Goal: Task Accomplishment & Management: Manage account settings

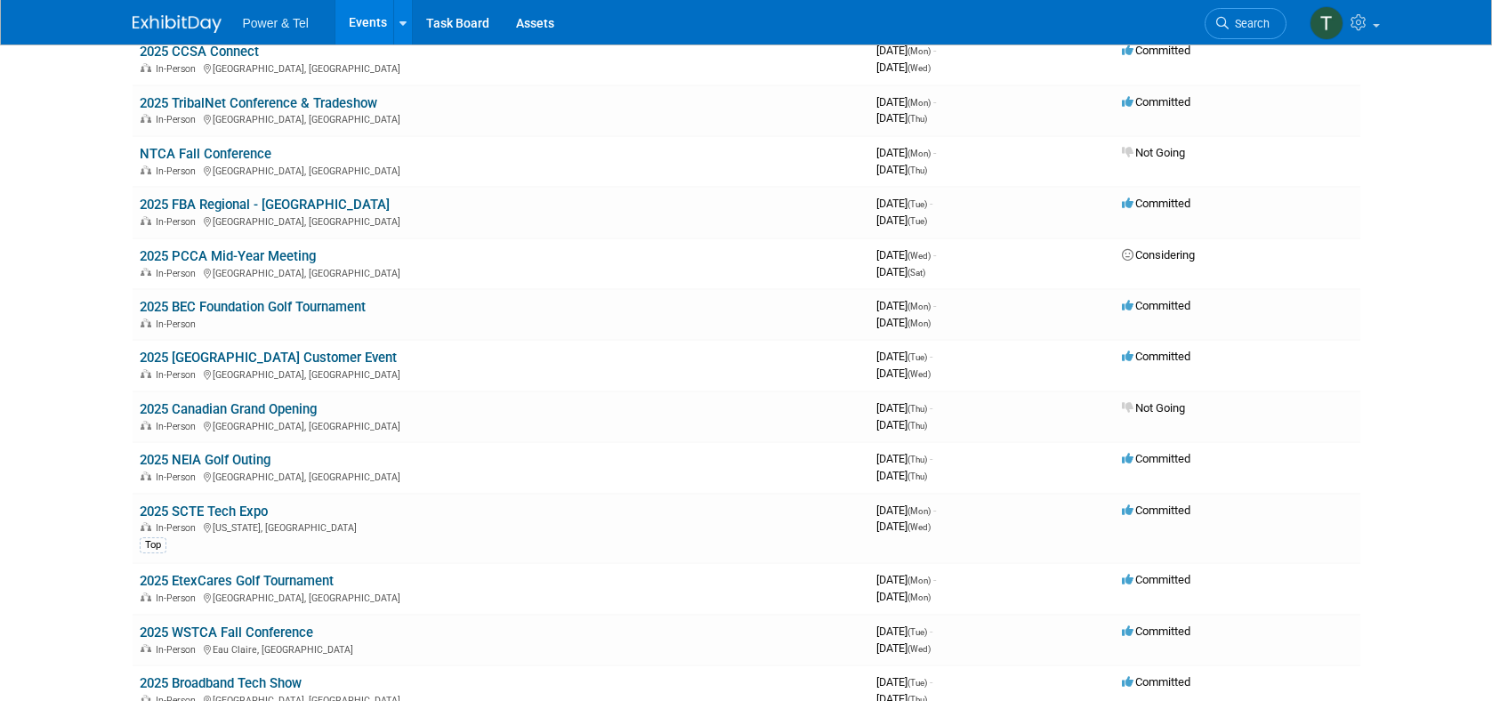
scroll to position [614, 0]
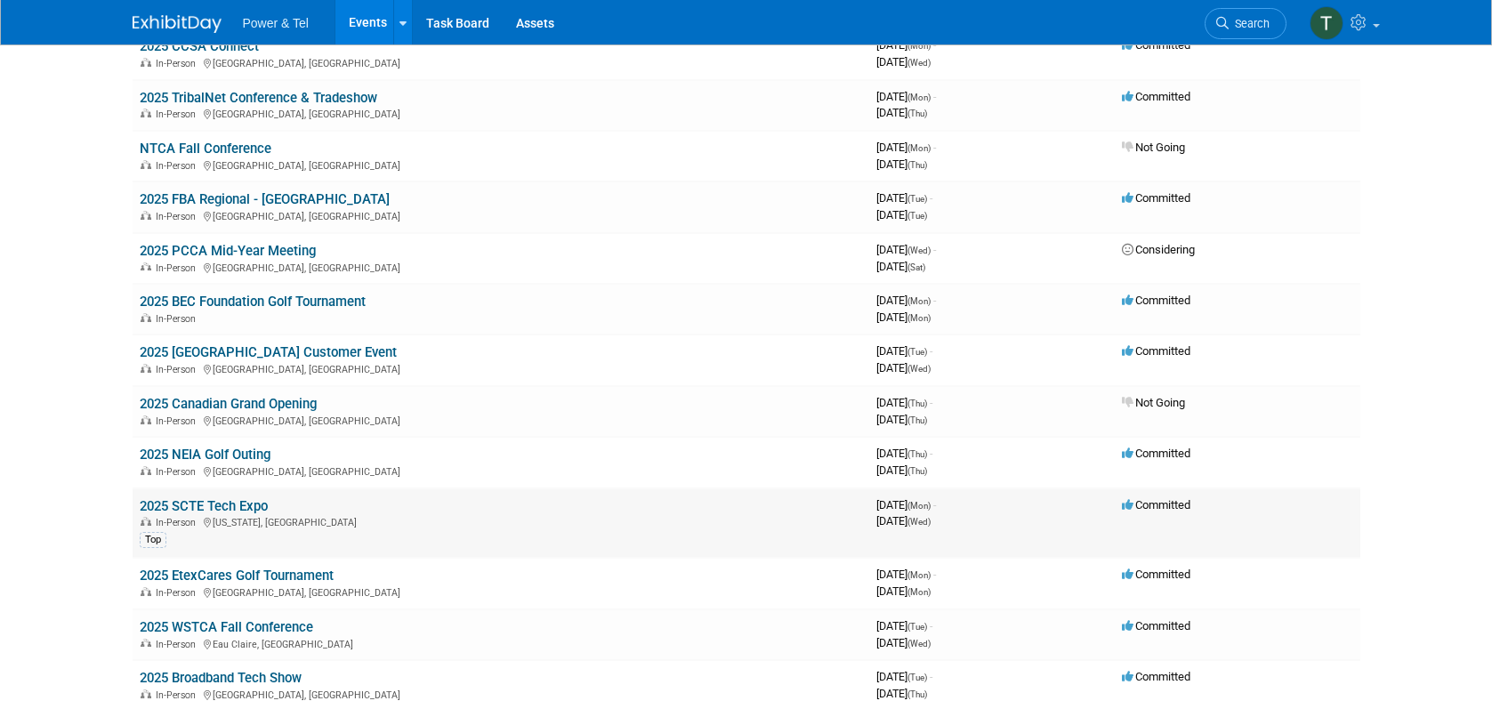
click at [304, 527] on div "In-Person [US_STATE], [GEOGRAPHIC_DATA]" at bounding box center [501, 521] width 722 height 14
click at [221, 508] on link "2025 SCTE Tech Expo" at bounding box center [204, 506] width 128 height 16
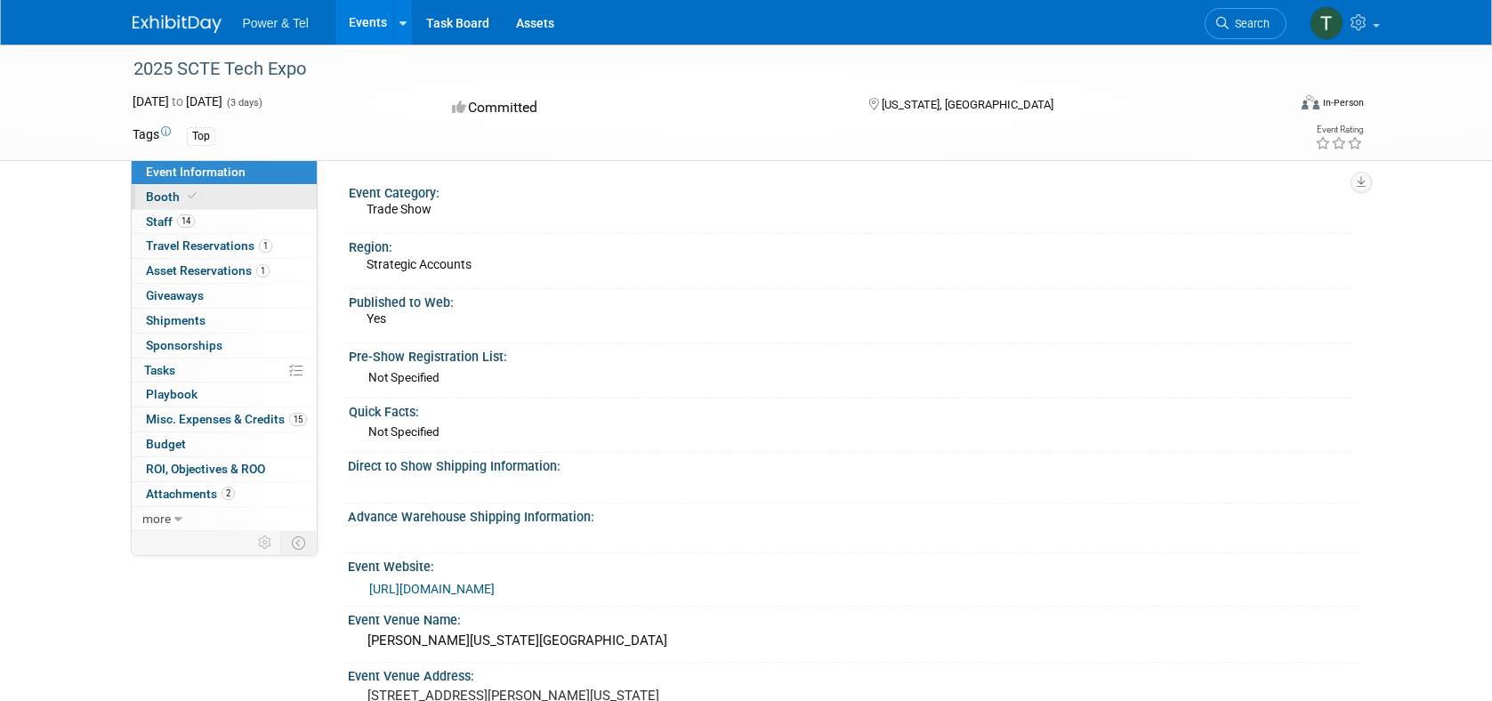
click at [158, 194] on span "Booth" at bounding box center [173, 196] width 54 height 14
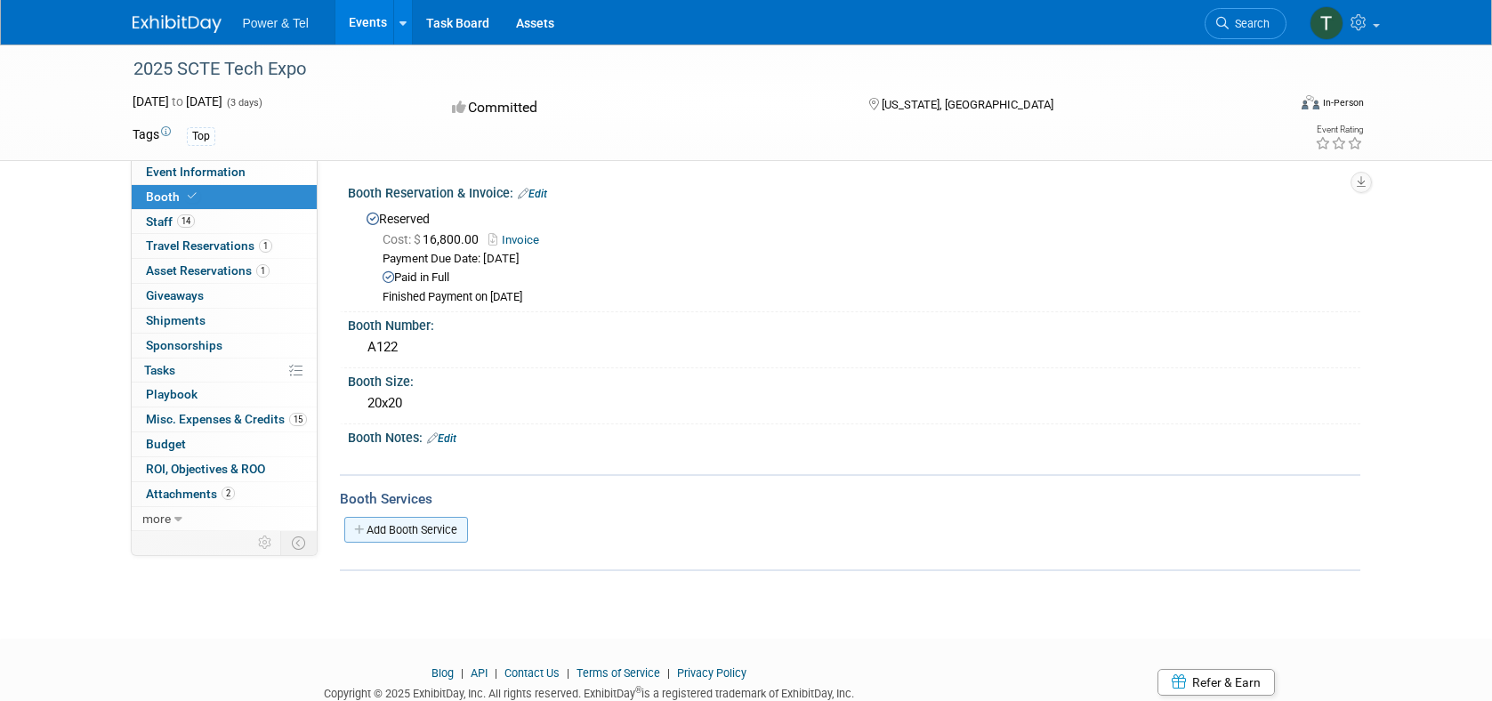
click at [418, 529] on link "Add Booth Service" at bounding box center [406, 530] width 124 height 26
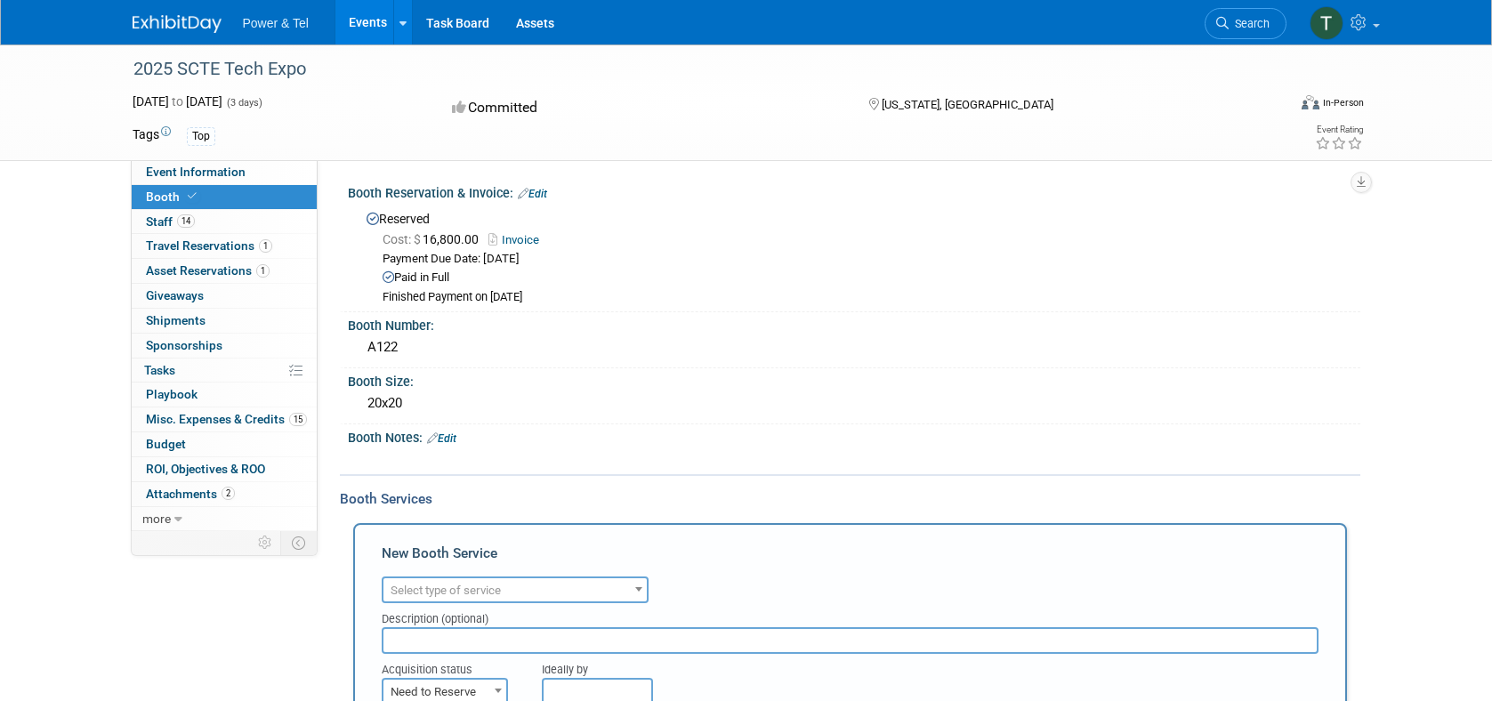
scroll to position [28, 0]
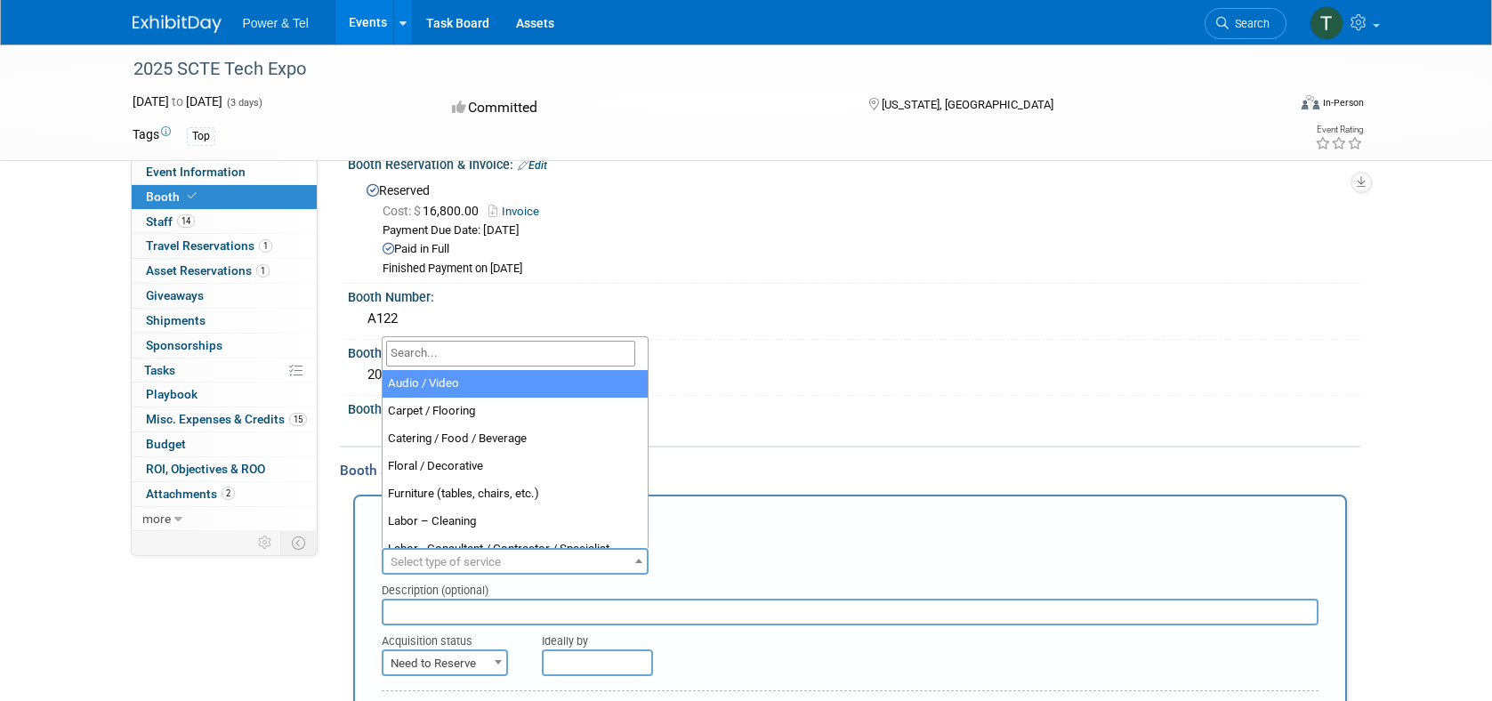
click at [576, 569] on span "Select type of service" at bounding box center [514, 562] width 263 height 25
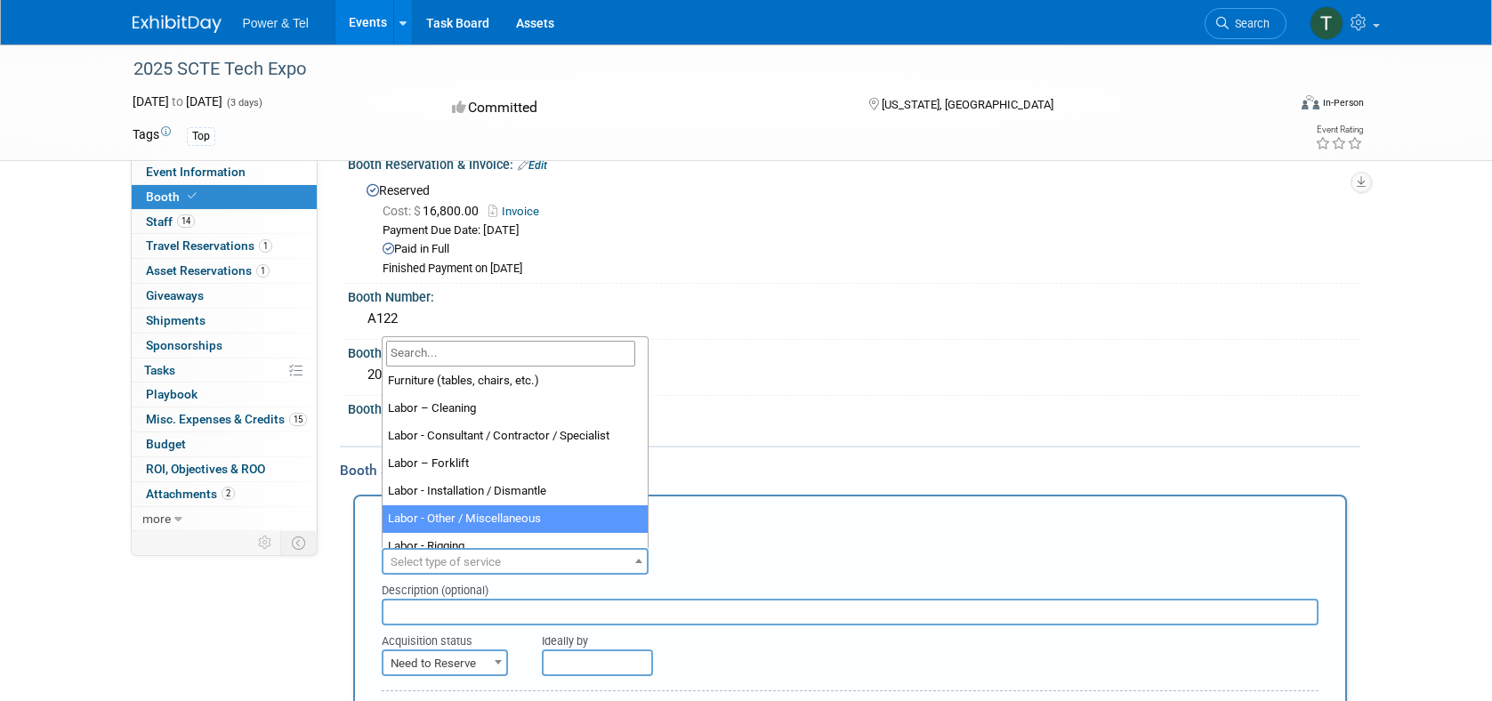
scroll to position [117, 0]
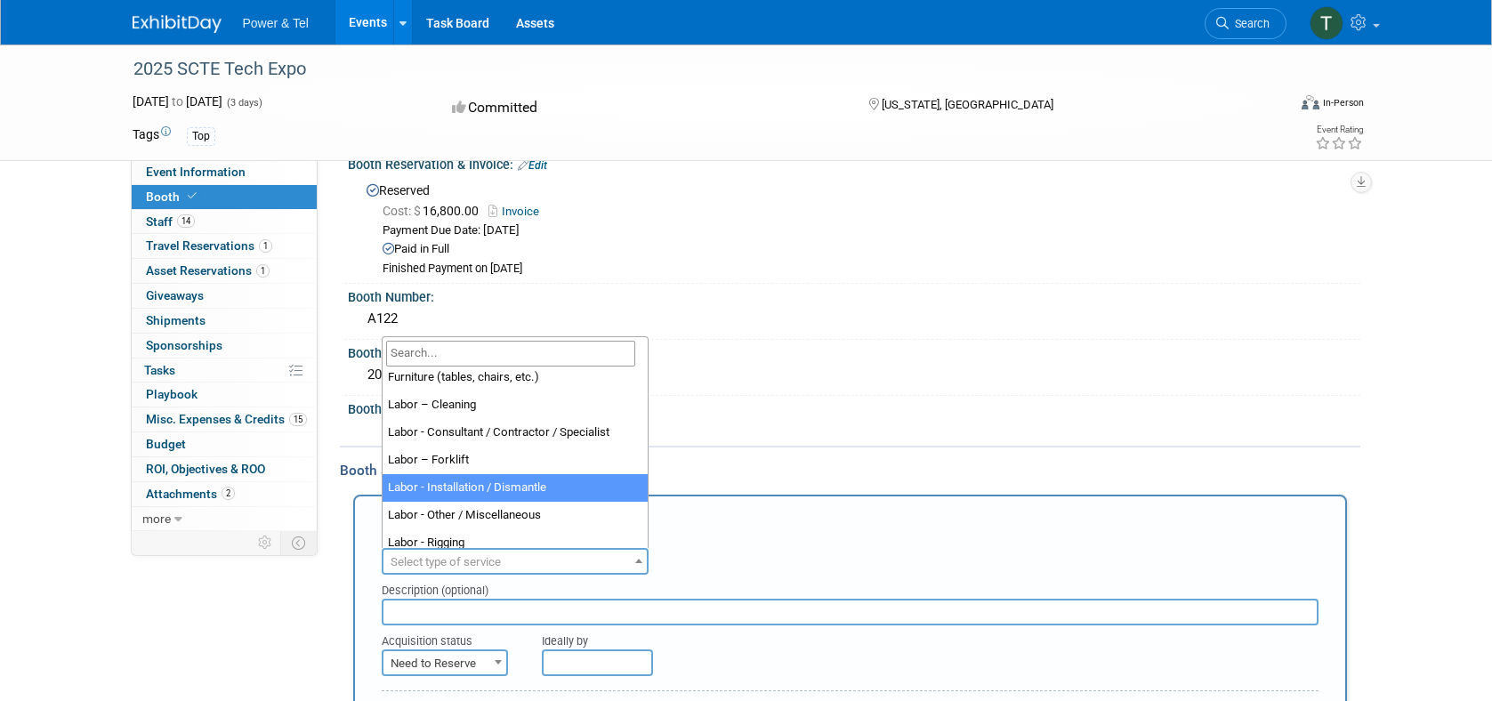
select select "11"
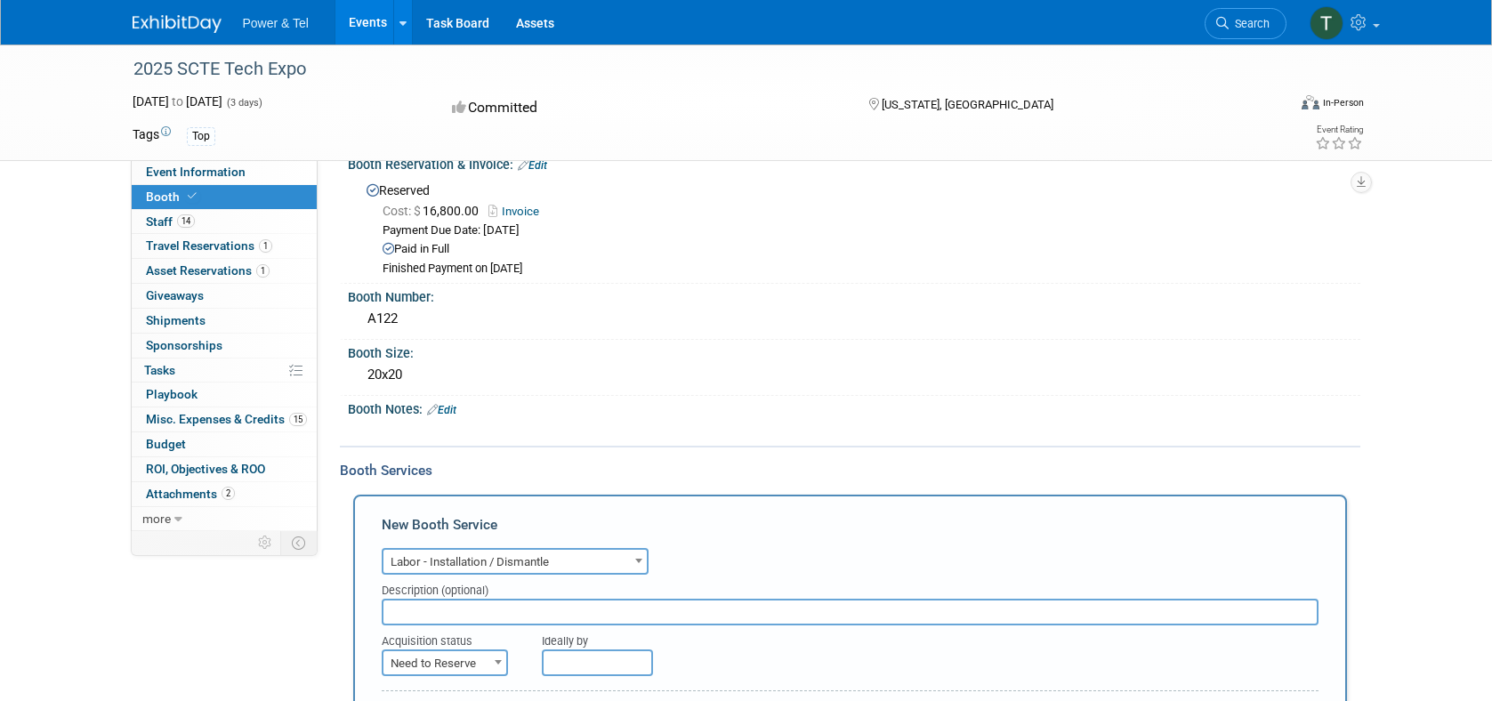
click at [618, 615] on input "text" at bounding box center [850, 612] width 937 height 27
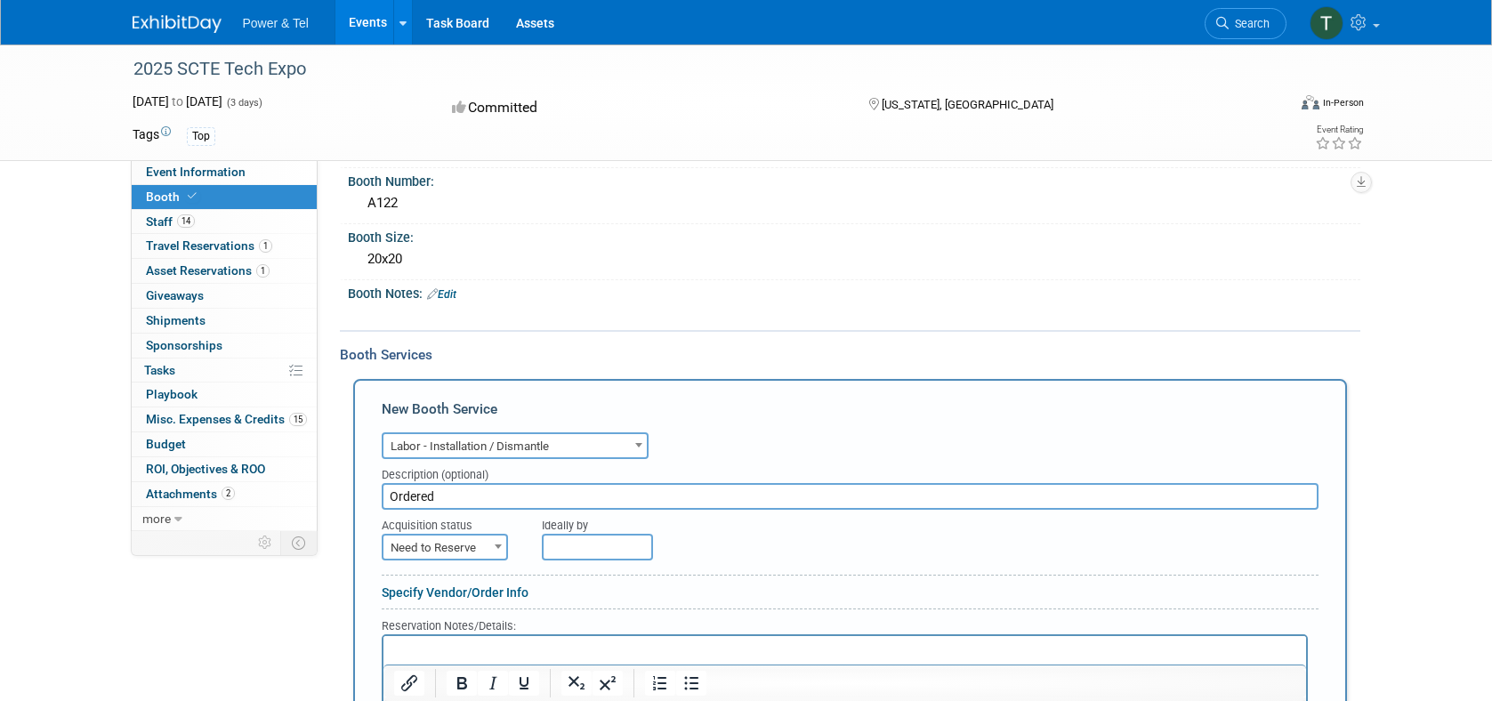
scroll to position [145, 0]
type input "Ordered"
click at [456, 552] on span "Need to Reserve" at bounding box center [444, 547] width 123 height 25
drag, startPoint x: 445, startPoint y: 598, endPoint x: 620, endPoint y: 535, distance: 186.3
select select "2"
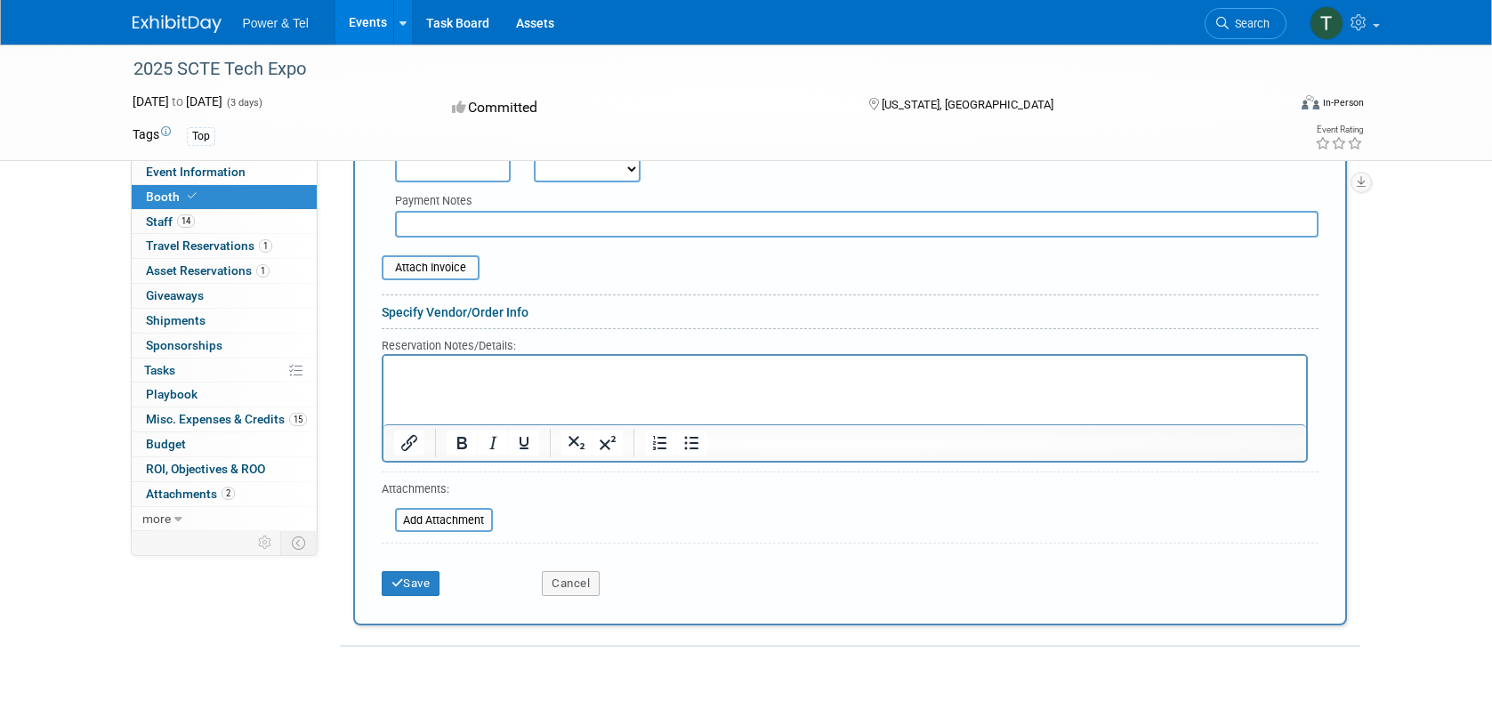
scroll to position [696, 0]
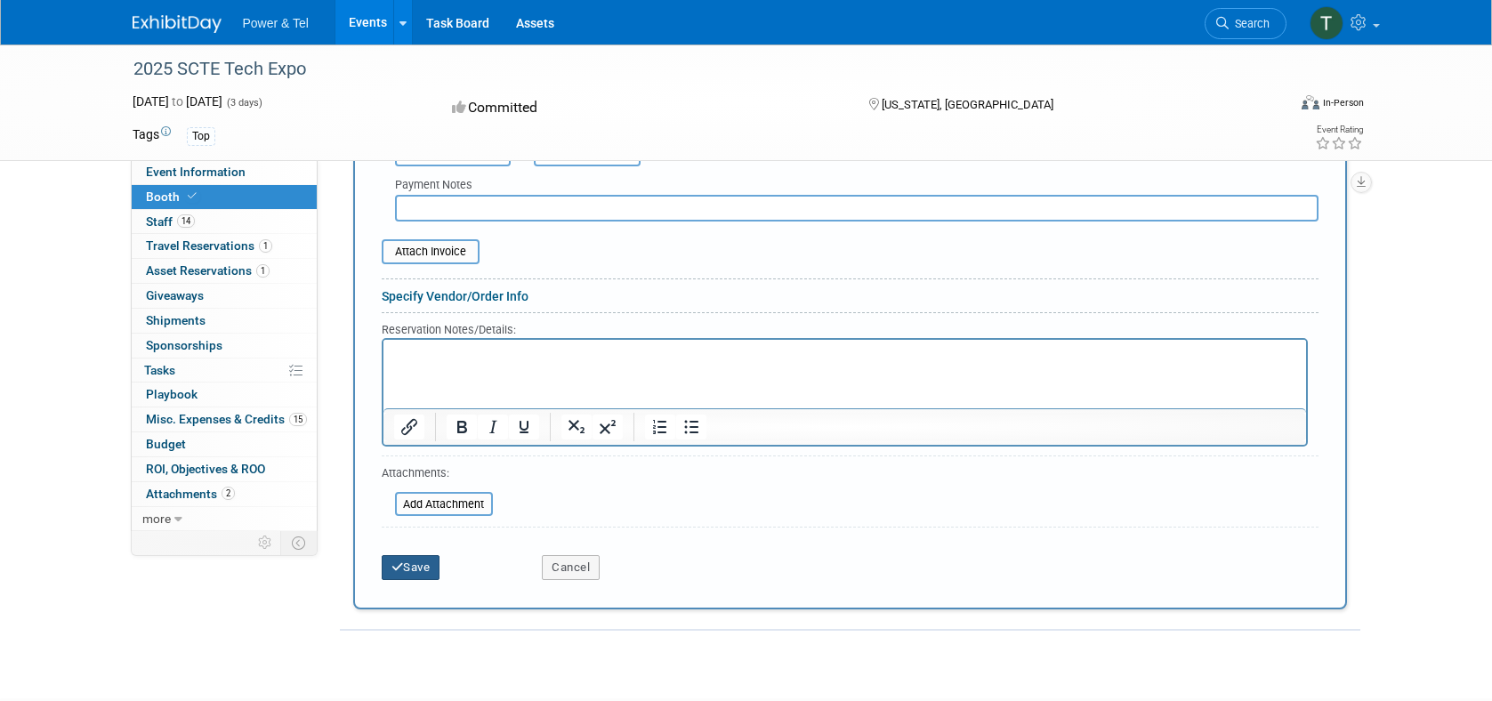
click at [426, 572] on button "Save" at bounding box center [411, 567] width 59 height 25
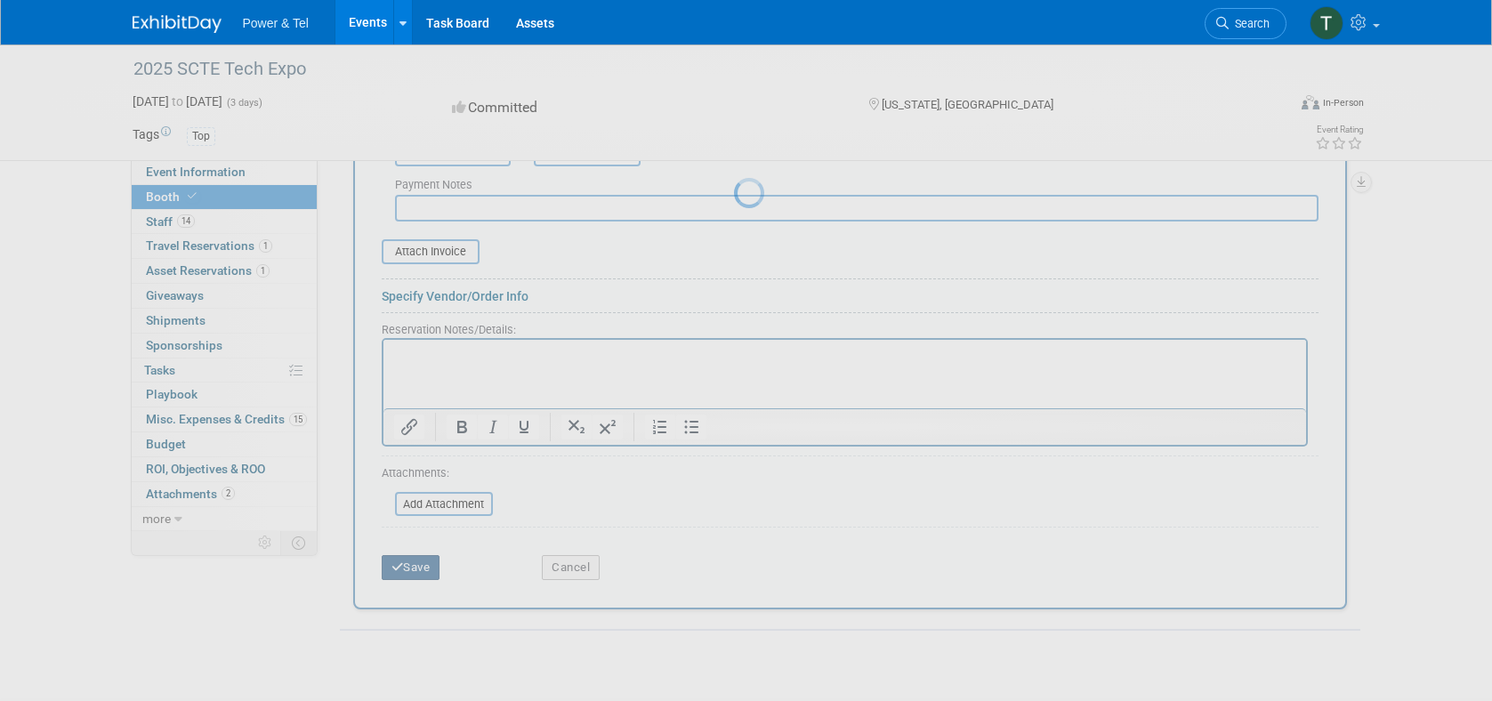
scroll to position [183, 0]
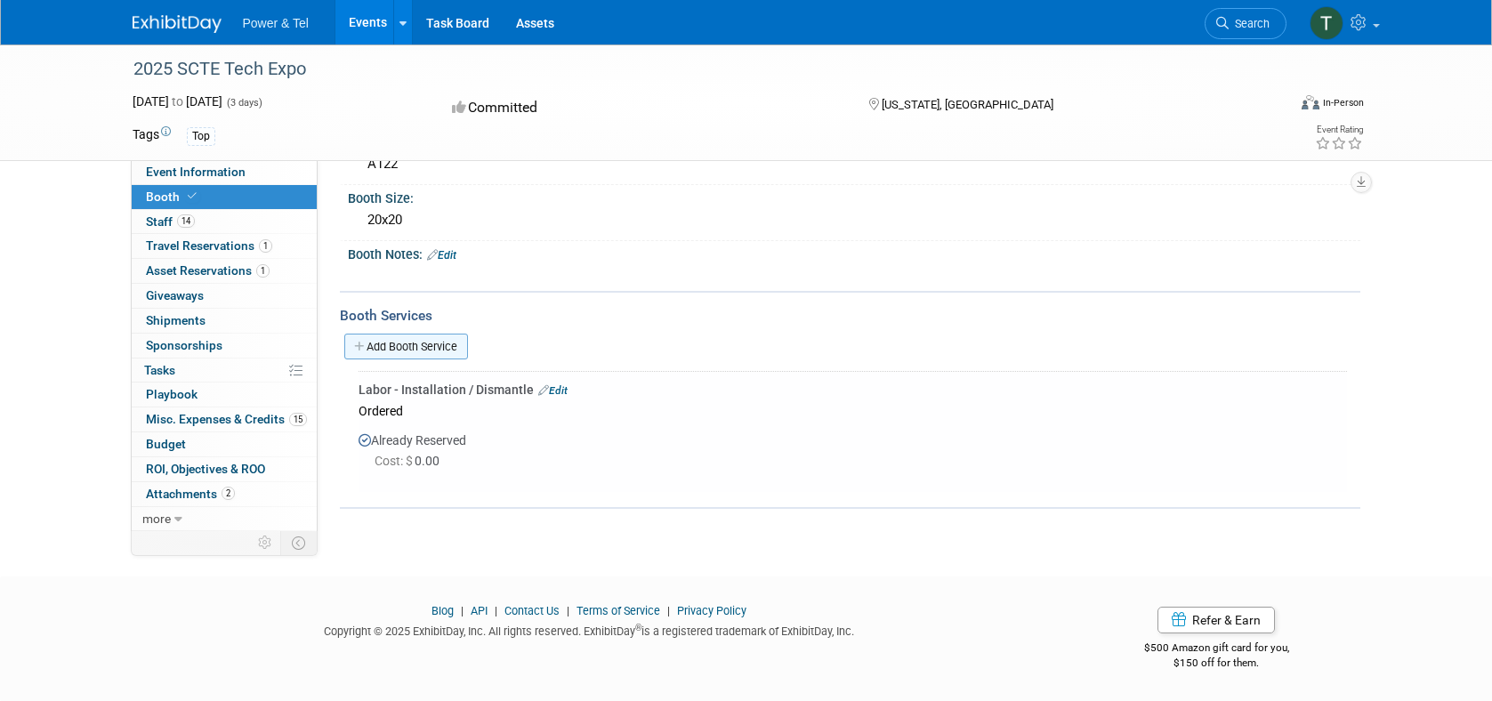
click at [394, 349] on link "Add Booth Service" at bounding box center [406, 347] width 124 height 26
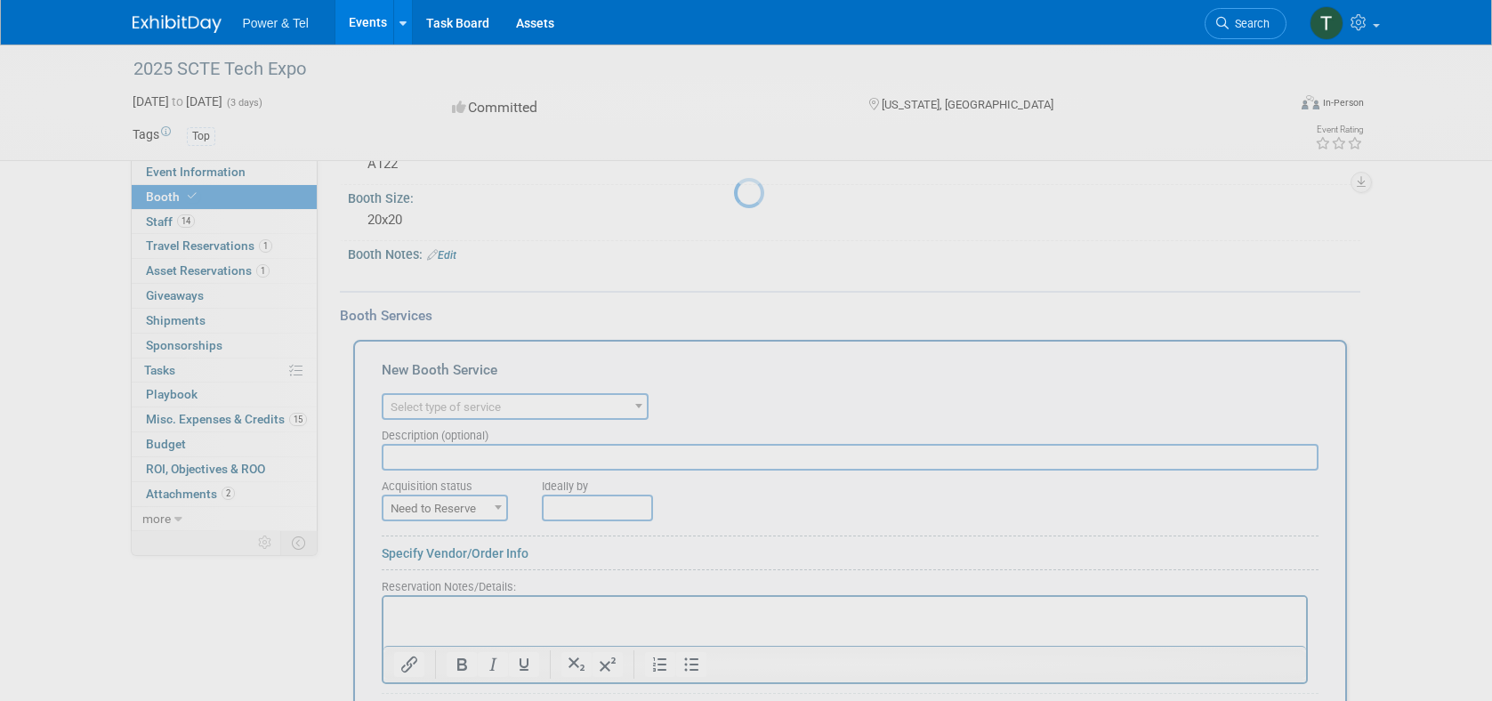
scroll to position [0, 0]
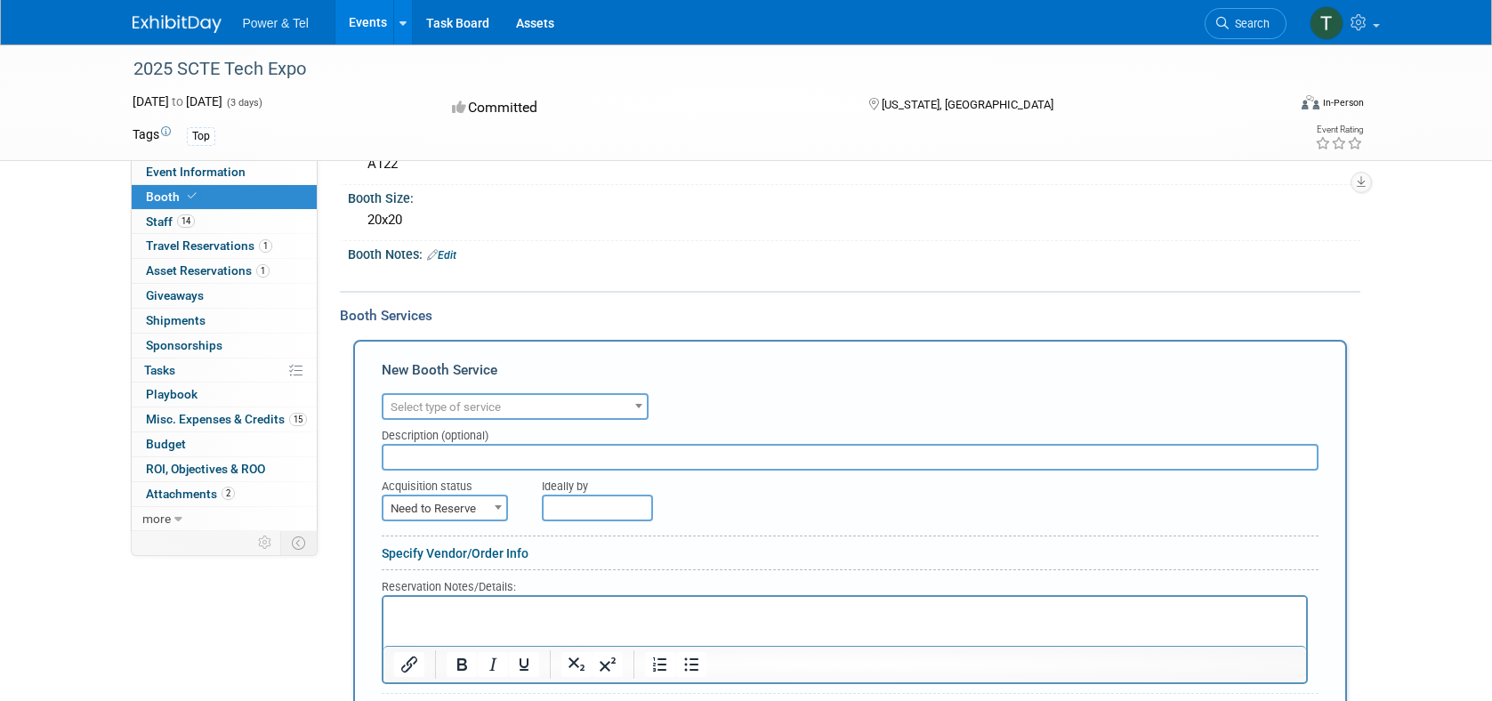
click at [453, 393] on span "Select type of service" at bounding box center [515, 406] width 267 height 27
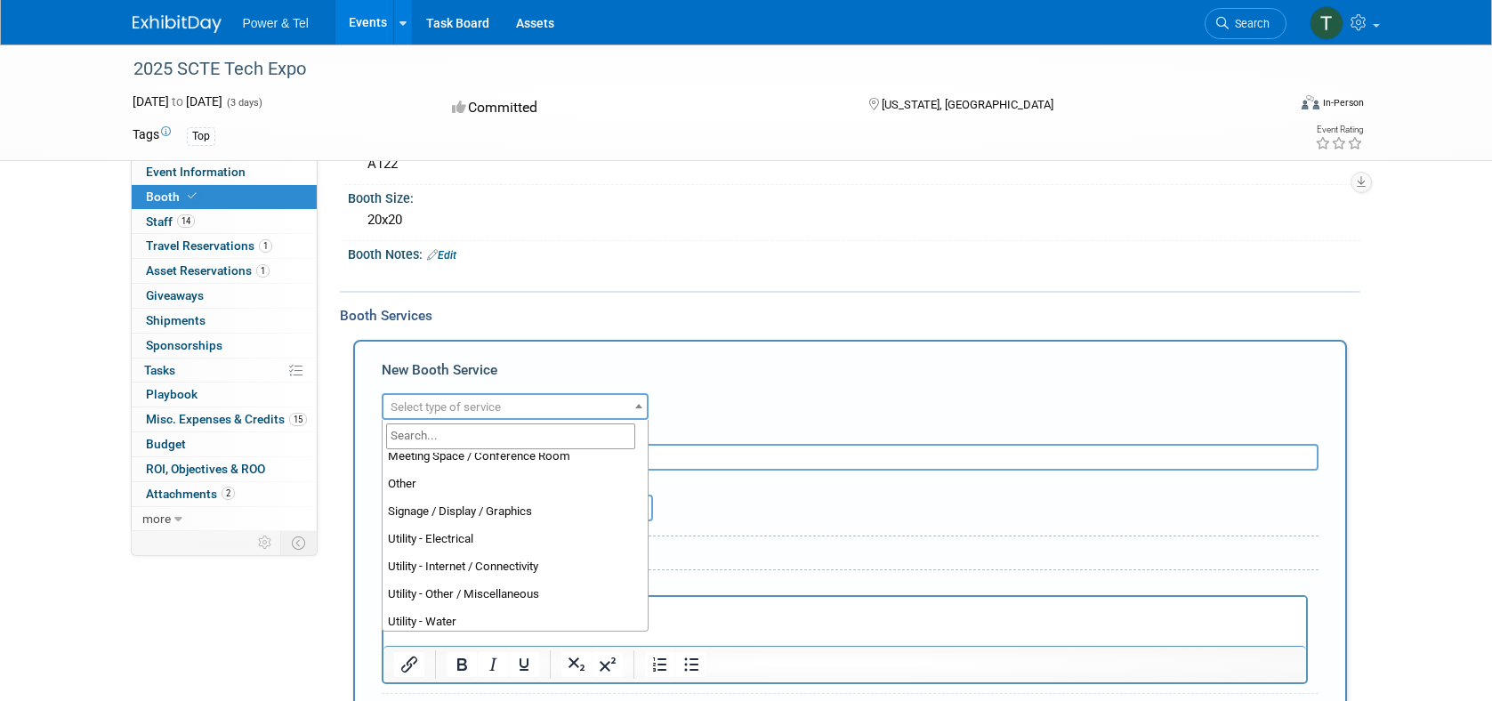
scroll to position [456, 0]
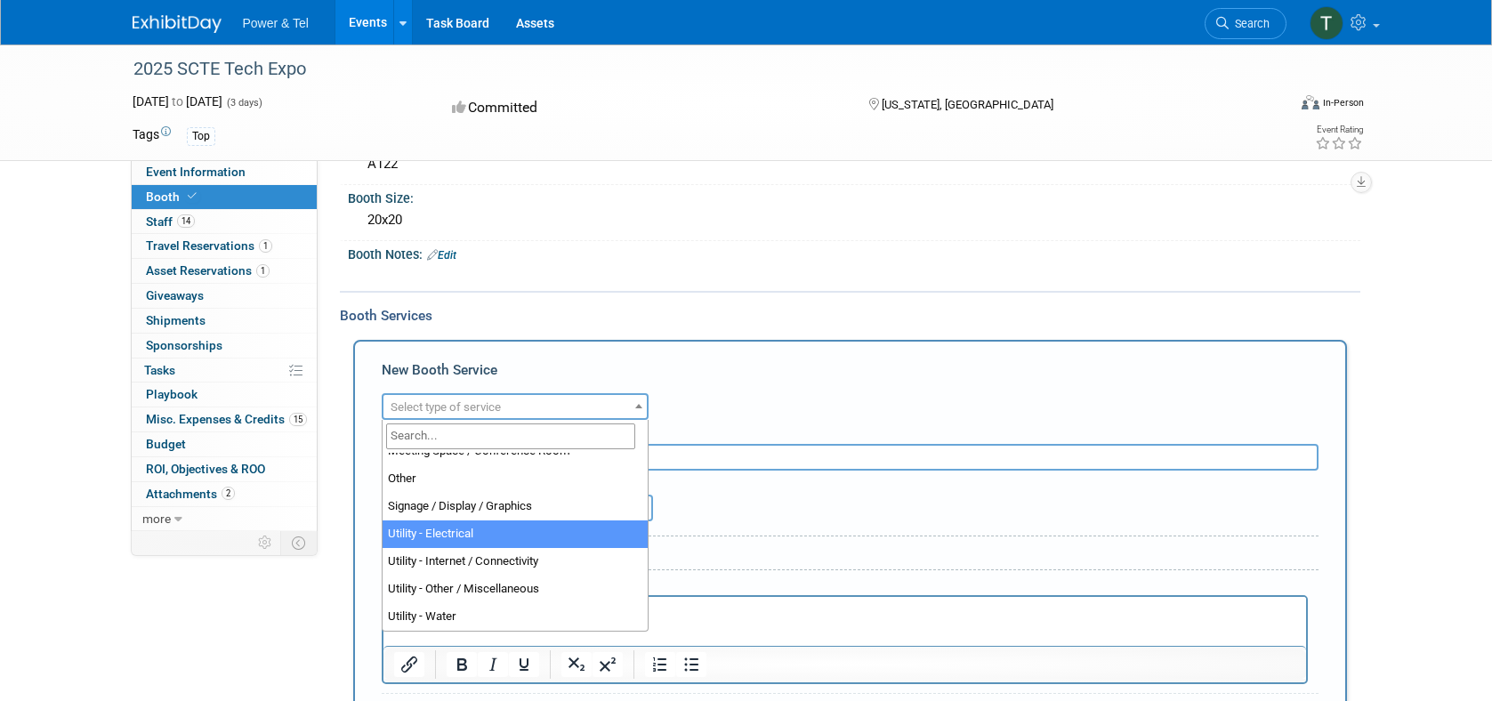
select select "8"
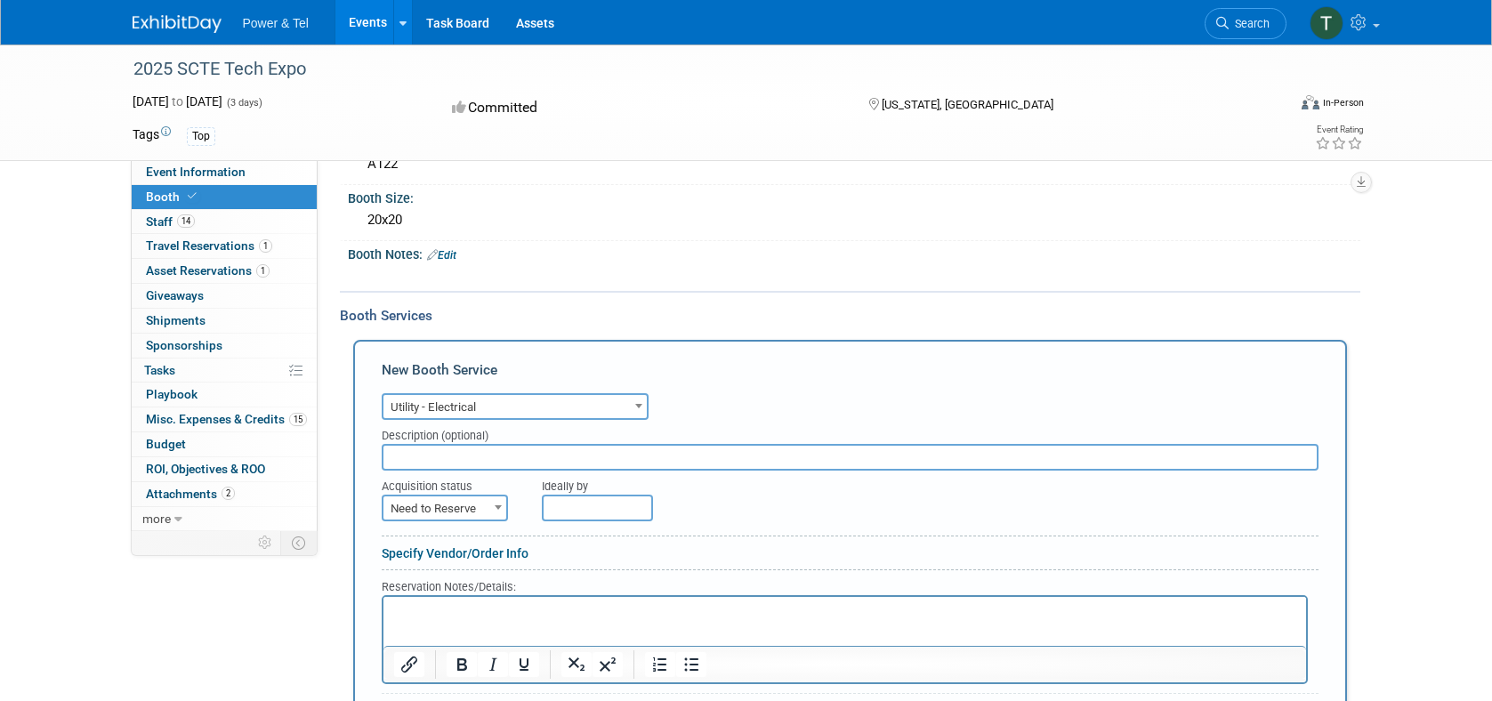
click at [483, 464] on input "text" at bounding box center [850, 457] width 937 height 27
type input "Electrical Services"
click at [450, 504] on span "Need to Reserve" at bounding box center [444, 508] width 123 height 25
select select "2"
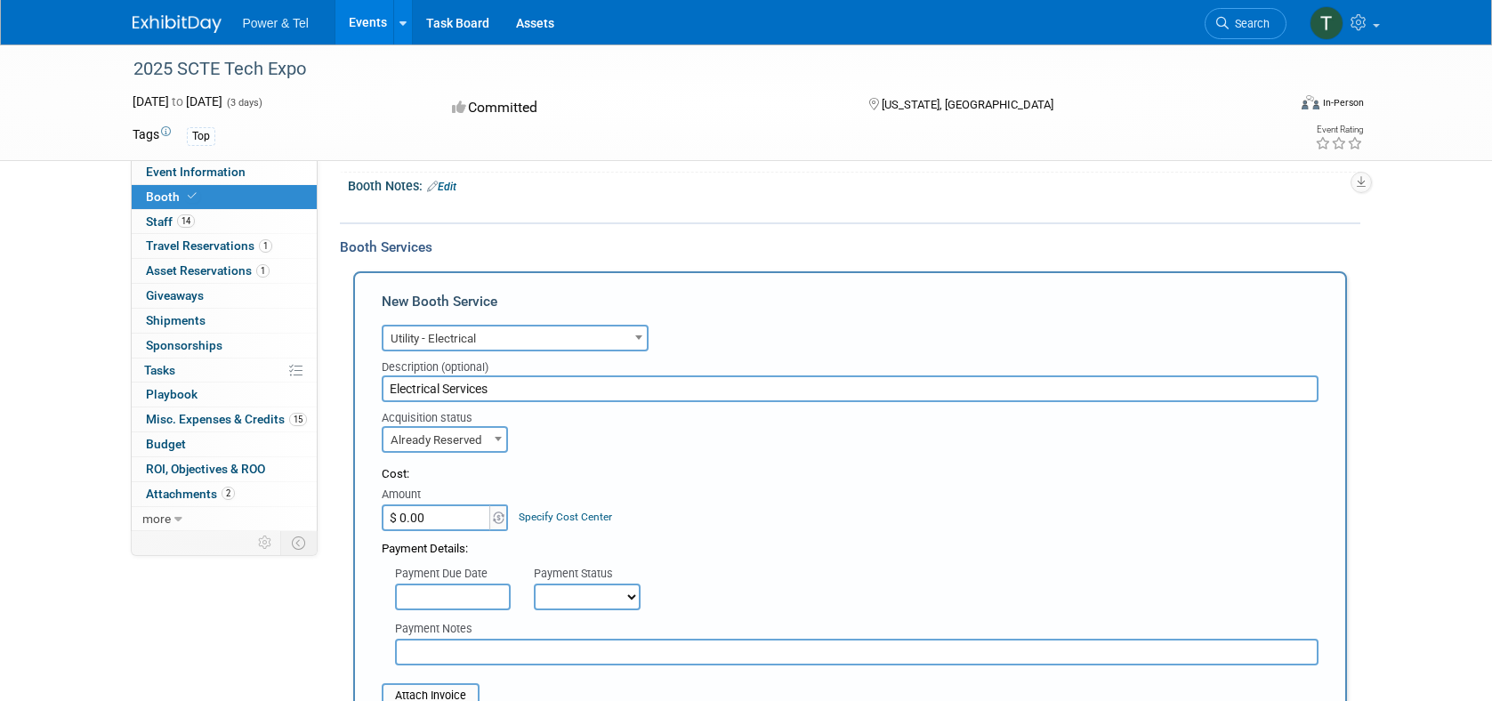
scroll to position [286, 0]
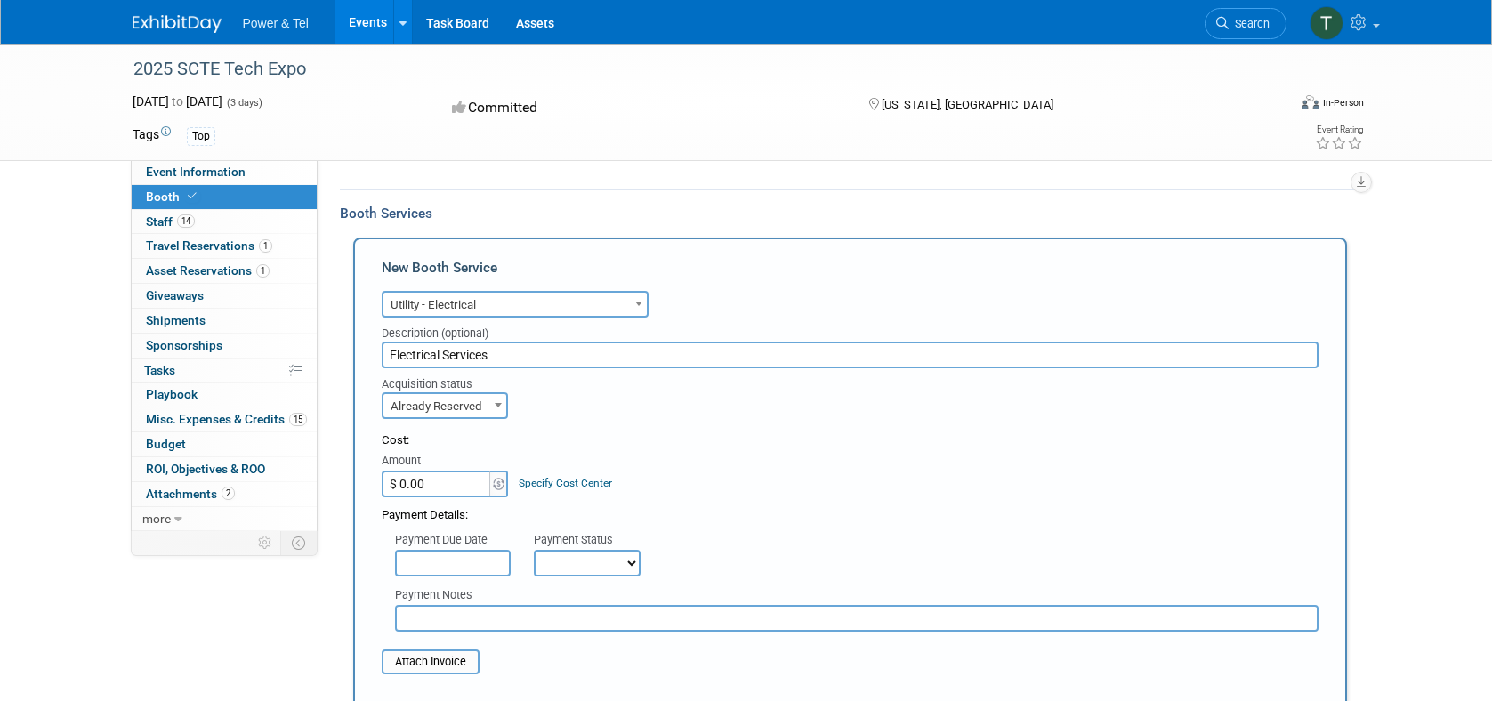
click at [441, 487] on input "$ 0.00" at bounding box center [437, 484] width 111 height 27
type input "$ 614.64"
click at [705, 480] on div "Cost: Amount $ 614.64 Specify Cost Center Cost Center -- Not Specified --" at bounding box center [850, 464] width 937 height 65
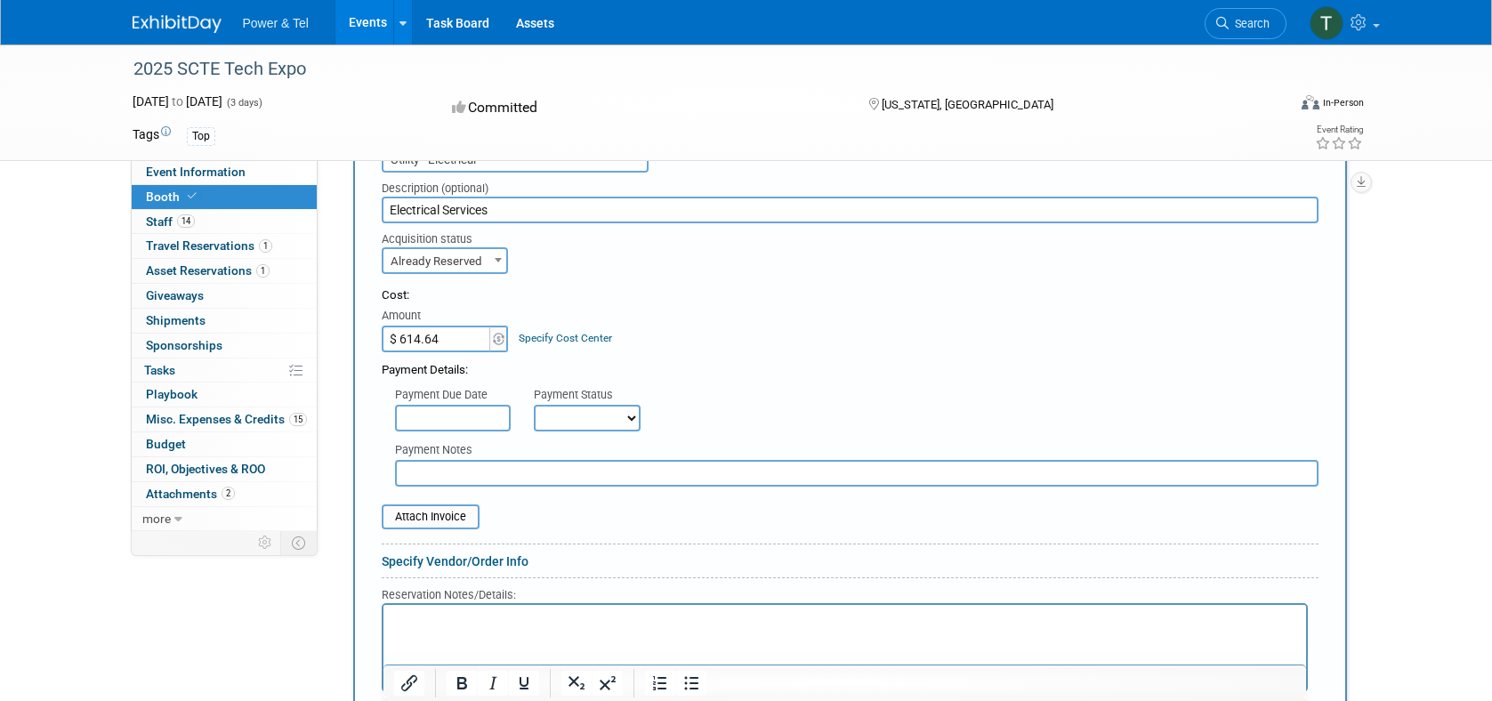
scroll to position [447, 0]
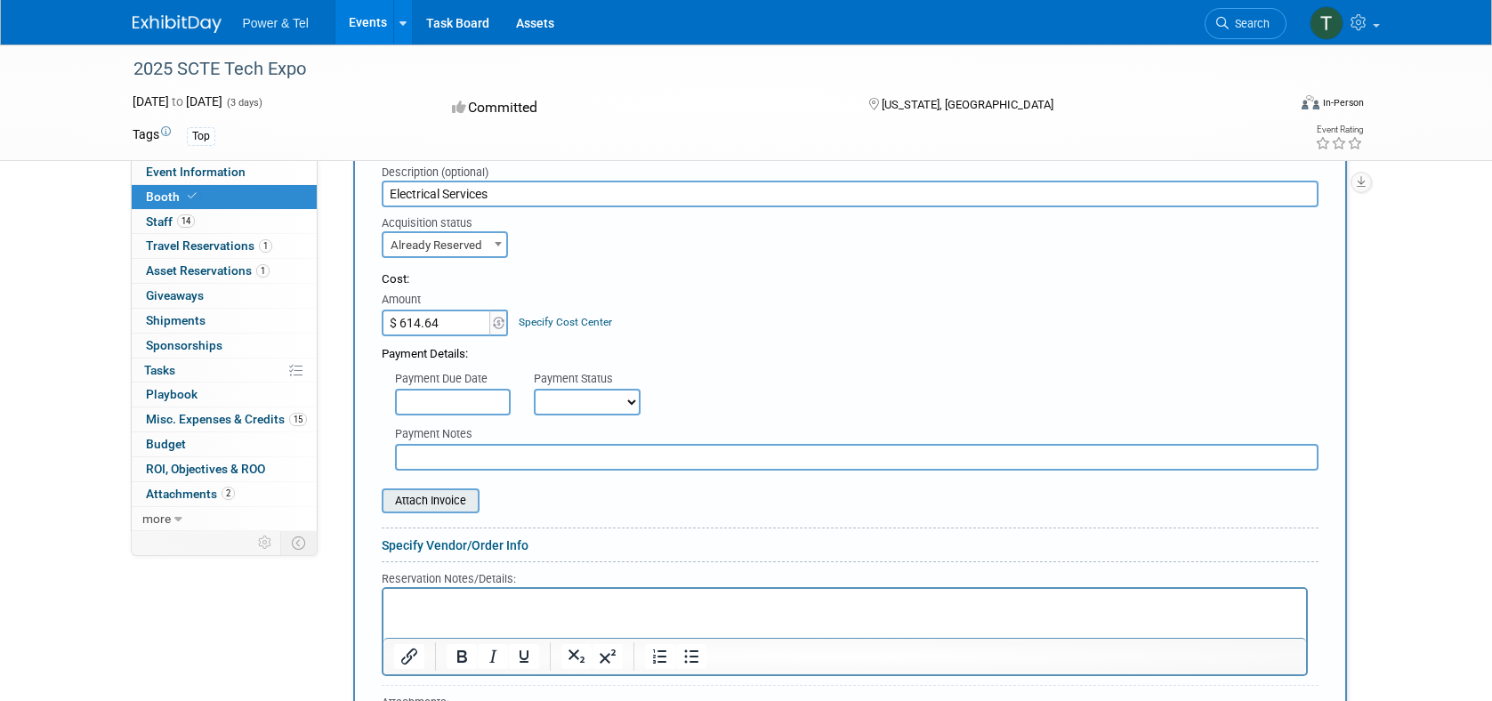
click at [450, 506] on input "file" at bounding box center [372, 500] width 212 height 21
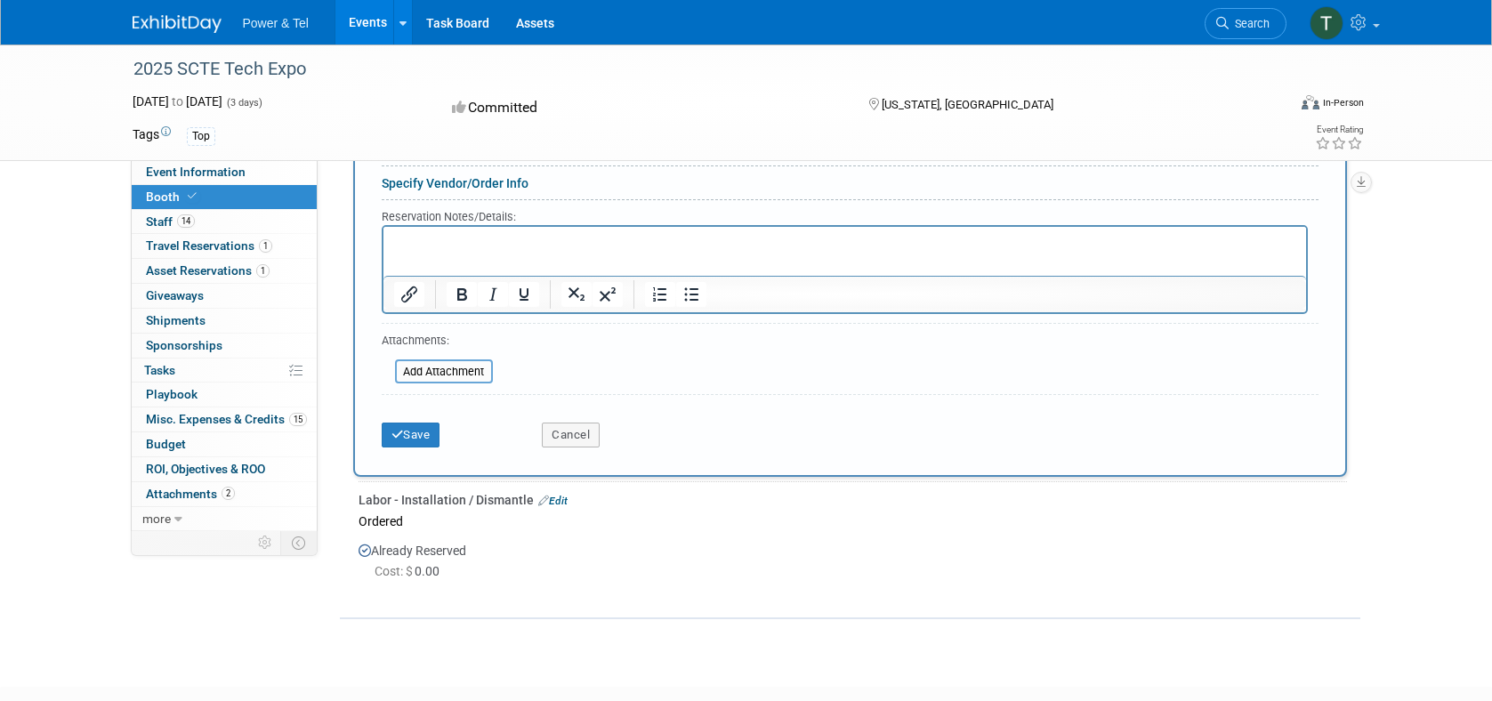
scroll to position [866, 0]
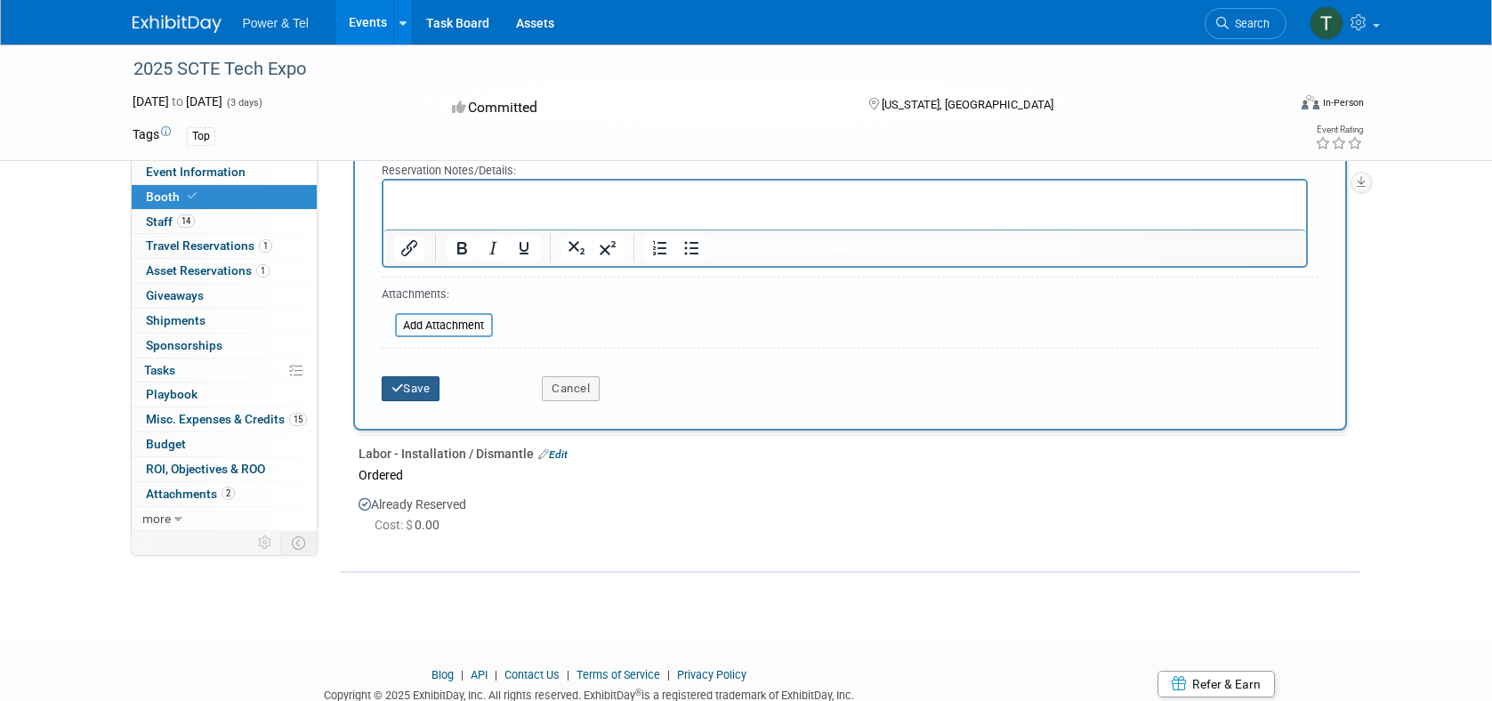
click at [416, 392] on button "Save" at bounding box center [411, 388] width 59 height 25
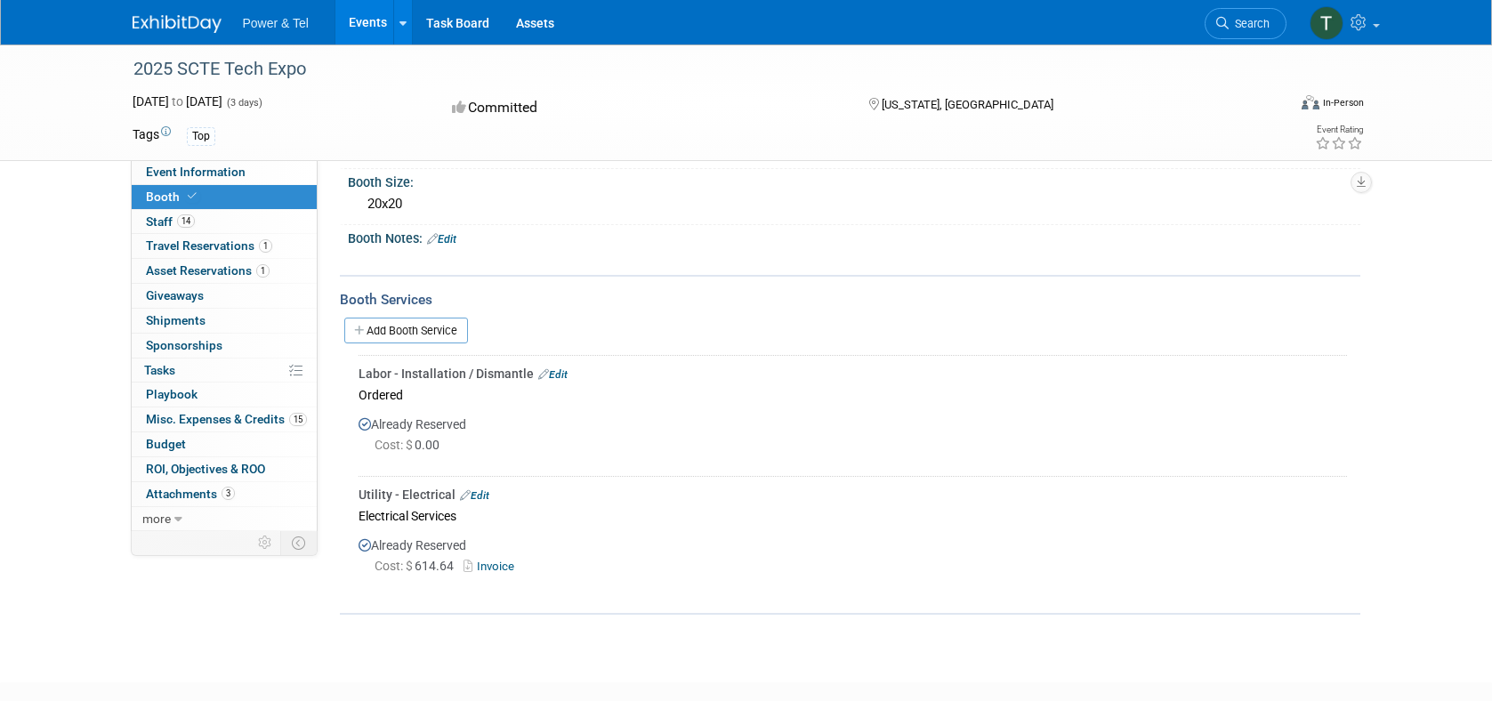
scroll to position [0, 0]
